Goal: Transaction & Acquisition: Purchase product/service

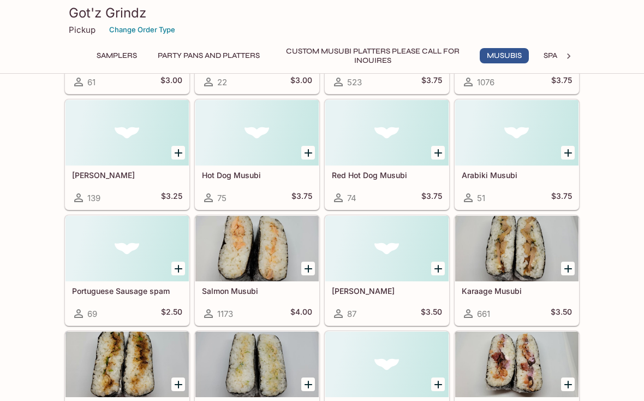
scroll to position [600, 0]
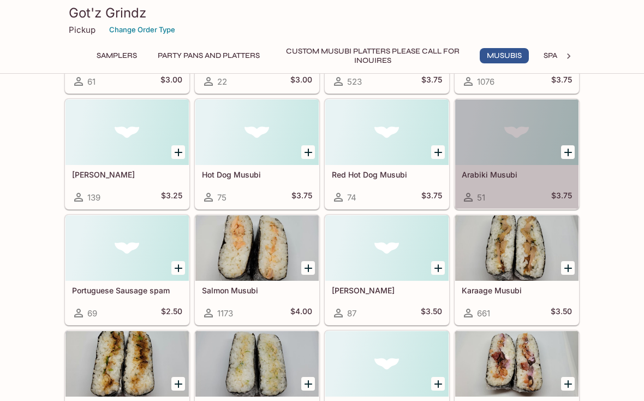
click at [525, 156] on div at bounding box center [516, 131] width 123 height 65
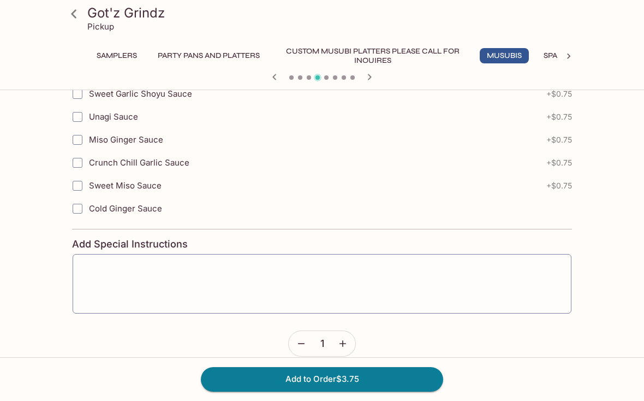
scroll to position [1062, 0]
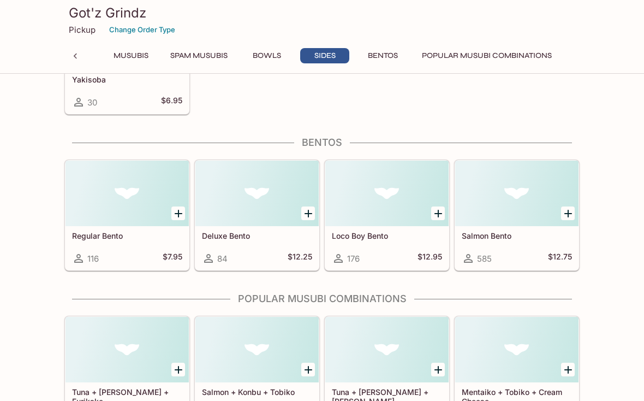
scroll to position [2549, 0]
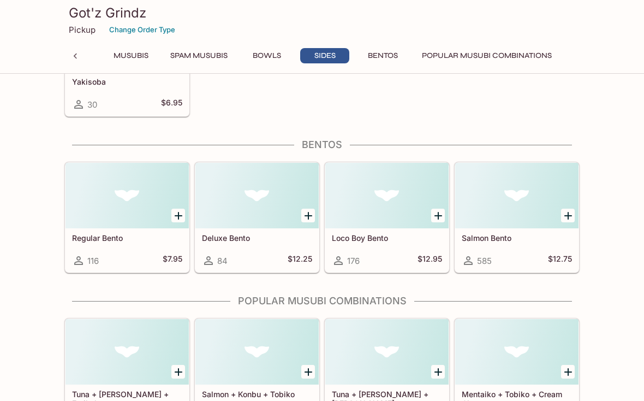
click at [518, 56] on button "Popular Musubi Combinations" at bounding box center [487, 55] width 142 height 15
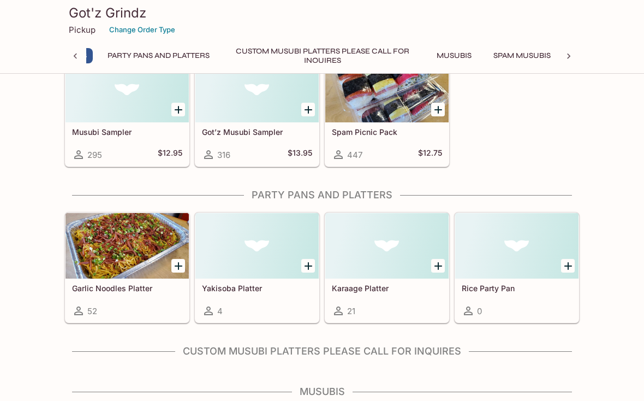
scroll to position [0, 0]
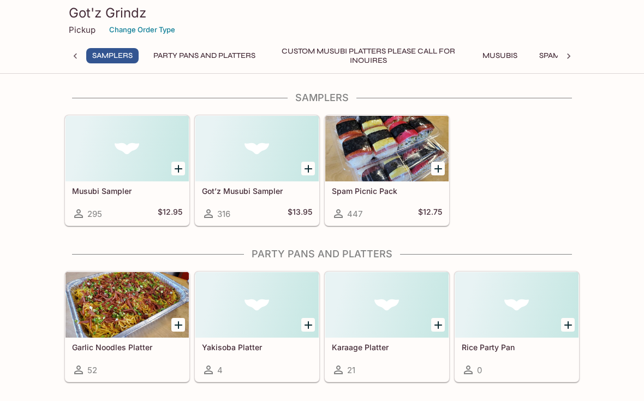
click at [280, 179] on div at bounding box center [256, 148] width 123 height 65
click at [126, 156] on div at bounding box center [126, 148] width 123 height 65
